Goal: Find specific page/section: Find specific page/section

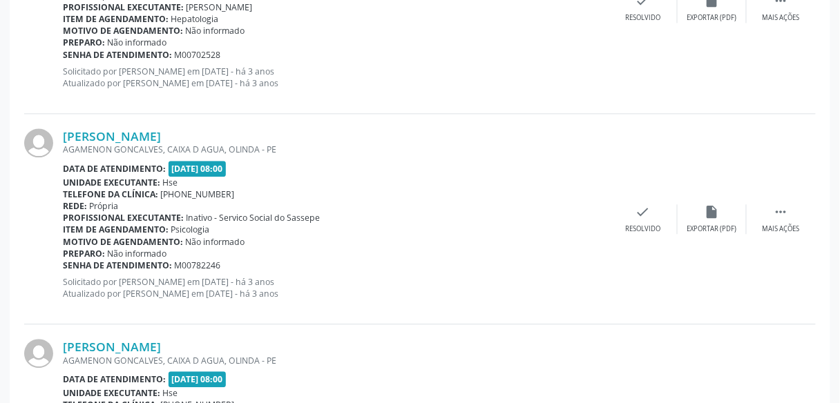
scroll to position [876, 0]
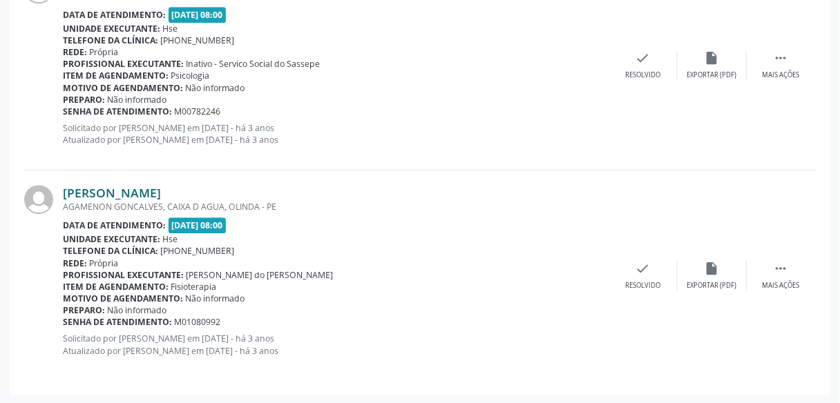
click at [161, 190] on link "[PERSON_NAME]" at bounding box center [112, 192] width 98 height 15
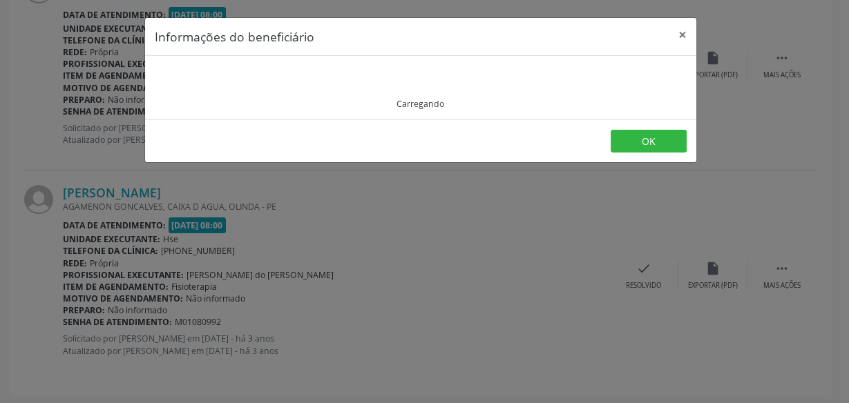
click at [550, 253] on div "Informações do beneficiário × Carregando OK" at bounding box center [424, 201] width 849 height 403
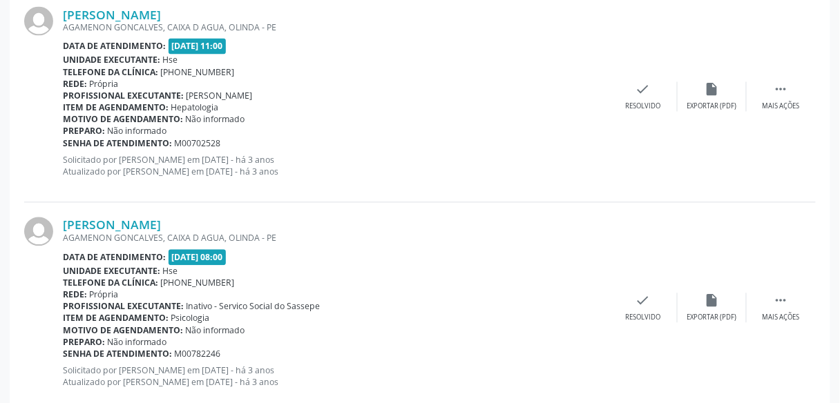
scroll to position [627, 0]
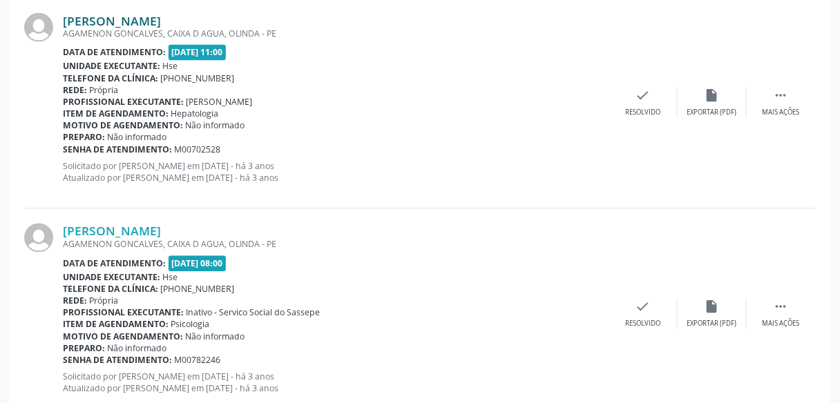
click at [161, 22] on link "[PERSON_NAME]" at bounding box center [112, 20] width 98 height 15
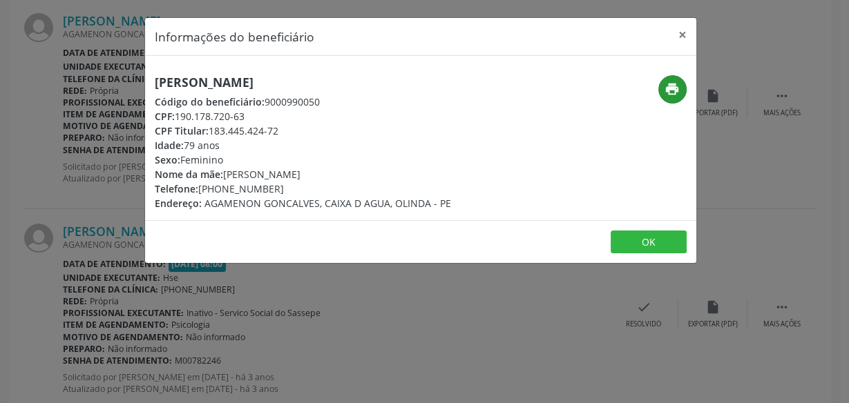
drag, startPoint x: 693, startPoint y: 101, endPoint x: 668, endPoint y: 91, distance: 26.9
click at [668, 91] on div "print" at bounding box center [604, 142] width 184 height 135
click at [668, 91] on icon "print" at bounding box center [671, 88] width 15 height 15
click at [81, 145] on div "Informações do beneficiário × [PERSON_NAME] Código do beneficiário: 9000990050 …" at bounding box center [424, 201] width 849 height 403
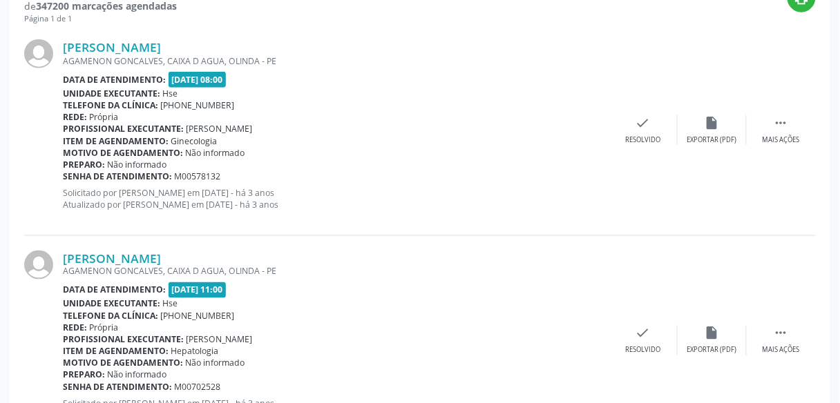
scroll to position [390, 0]
click at [126, 39] on link "[PERSON_NAME]" at bounding box center [112, 46] width 98 height 15
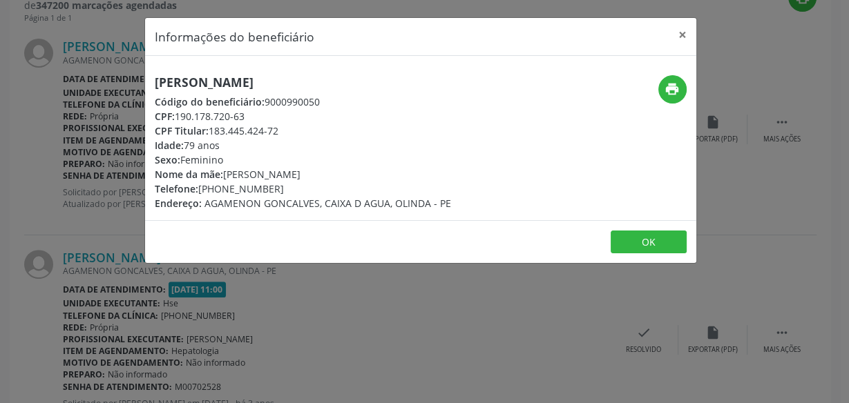
click at [36, 27] on div "Informações do beneficiário × [PERSON_NAME] Código do beneficiário: 9000990050 …" at bounding box center [424, 201] width 849 height 403
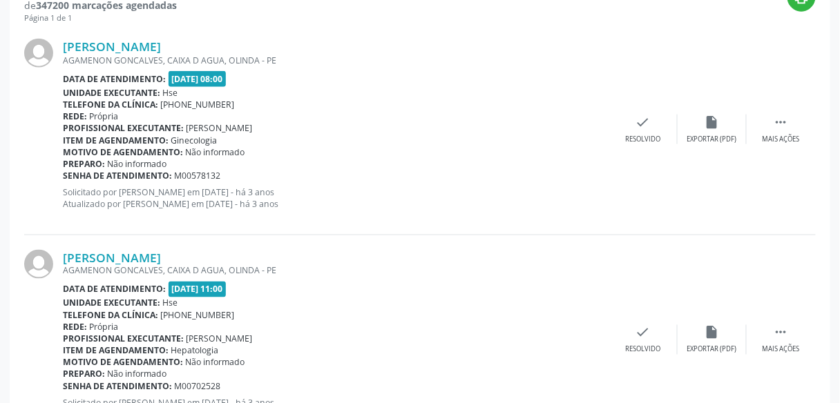
click at [225, 218] on div "[PERSON_NAME] AGAMENON GONCALVES, CAIXA D AGUA, OLINDA - PE Data de atendimento…" at bounding box center [335, 129] width 545 height 181
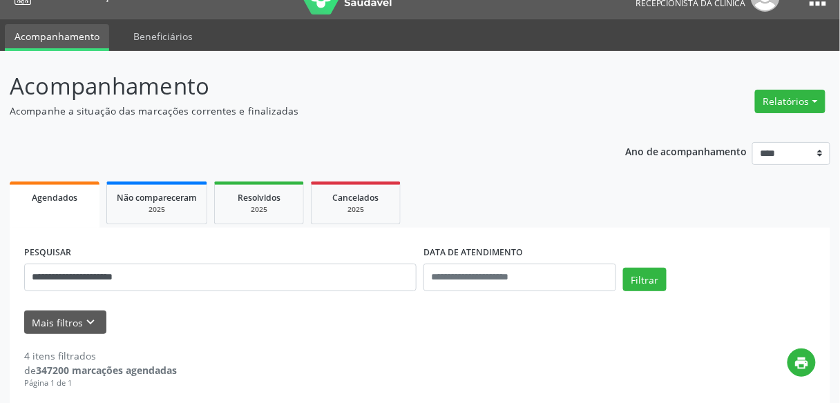
scroll to position [0, 0]
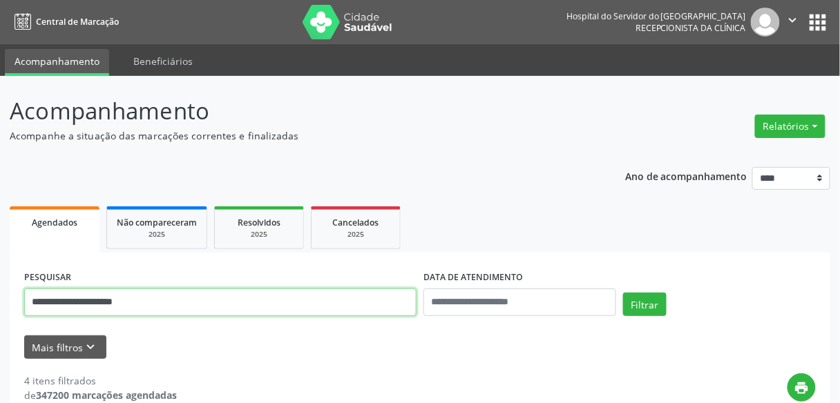
click at [293, 304] on input "**********" at bounding box center [220, 303] width 392 height 28
paste input "text"
type input "**********"
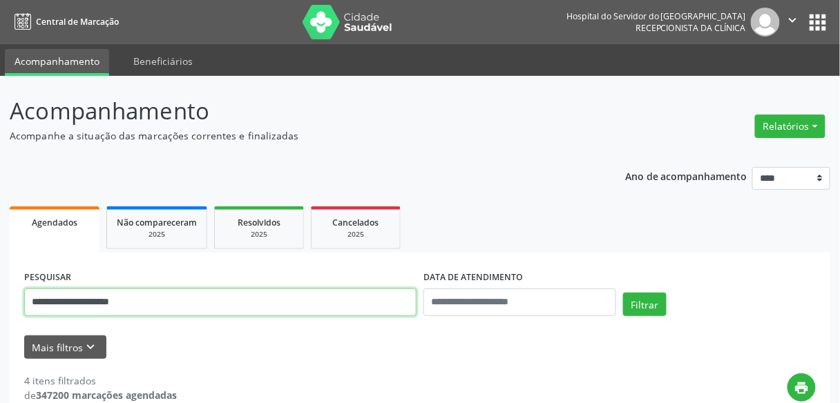
click at [623, 293] on button "Filtrar" at bounding box center [644, 304] width 43 height 23
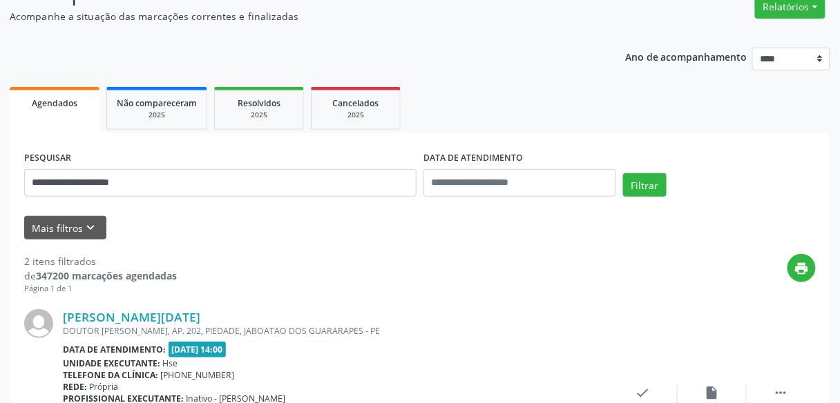
scroll to position [121, 0]
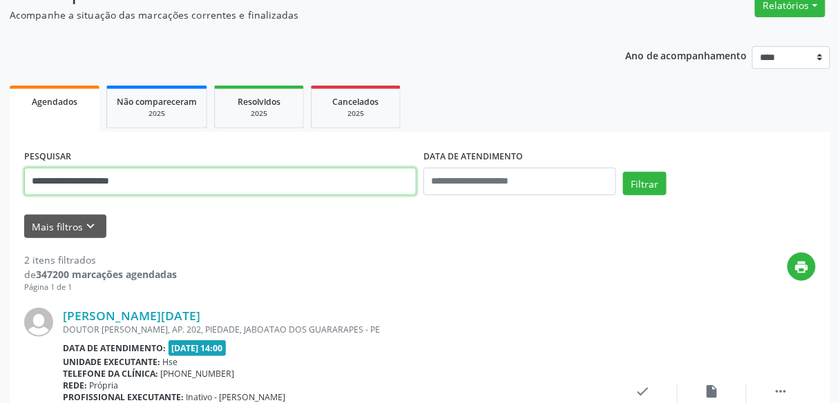
click at [215, 175] on input "**********" at bounding box center [220, 182] width 392 height 28
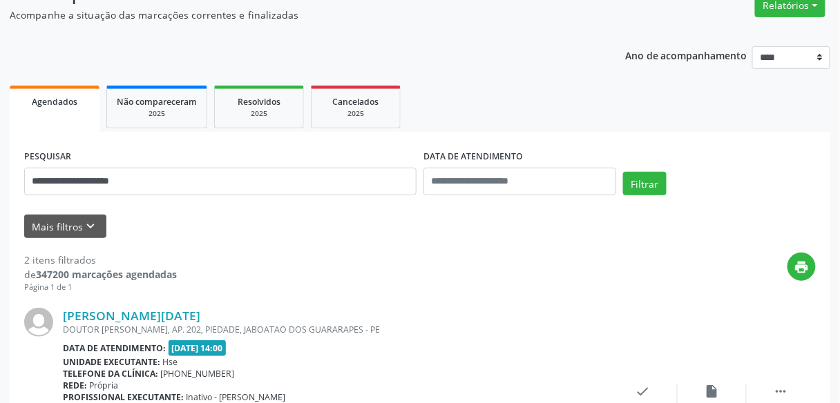
click at [233, 147] on div "**********" at bounding box center [220, 175] width 399 height 59
